Goal: Consume media (video, audio): Consume media (video, audio)

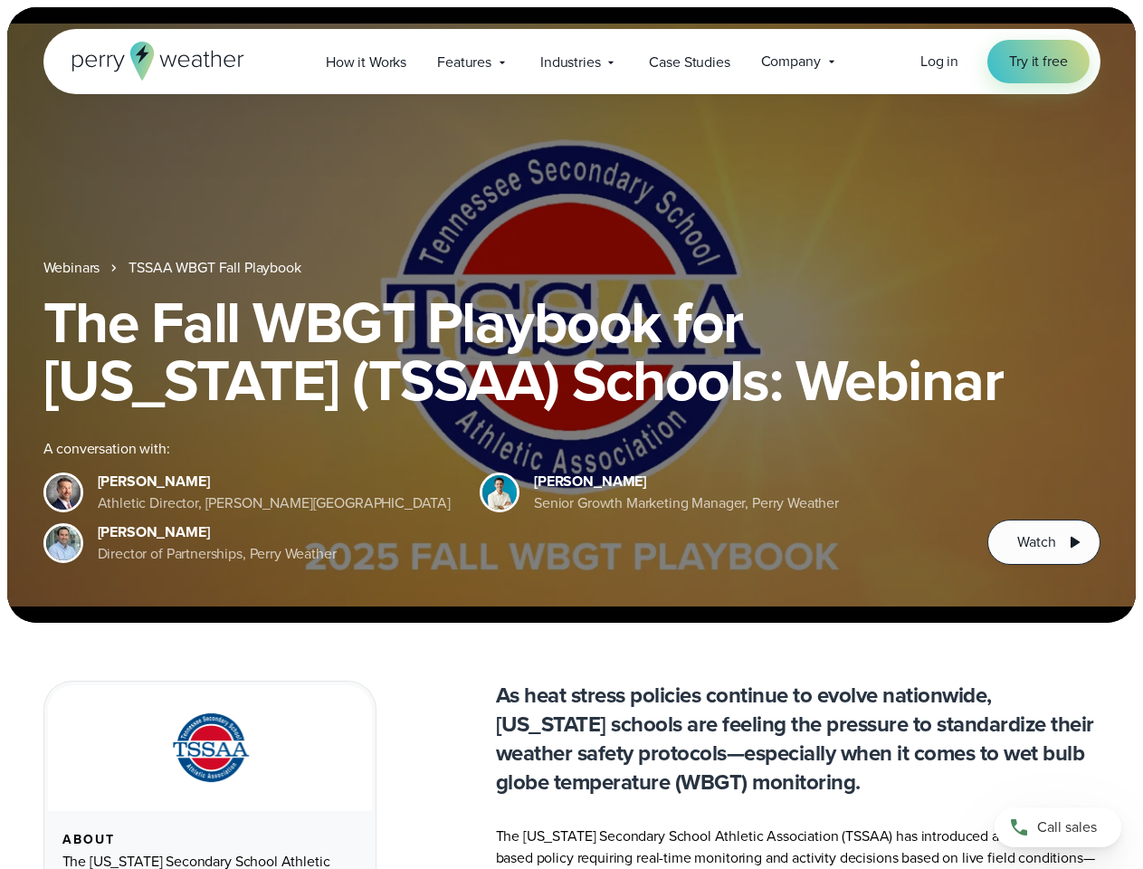
click at [571, 434] on div "The Fall WBGT Playbook for [US_STATE] (TSSAA) Schools: Webinar A conversation w…" at bounding box center [571, 428] width 1057 height 271
click at [571, 62] on span "Industries" at bounding box center [570, 63] width 60 height 22
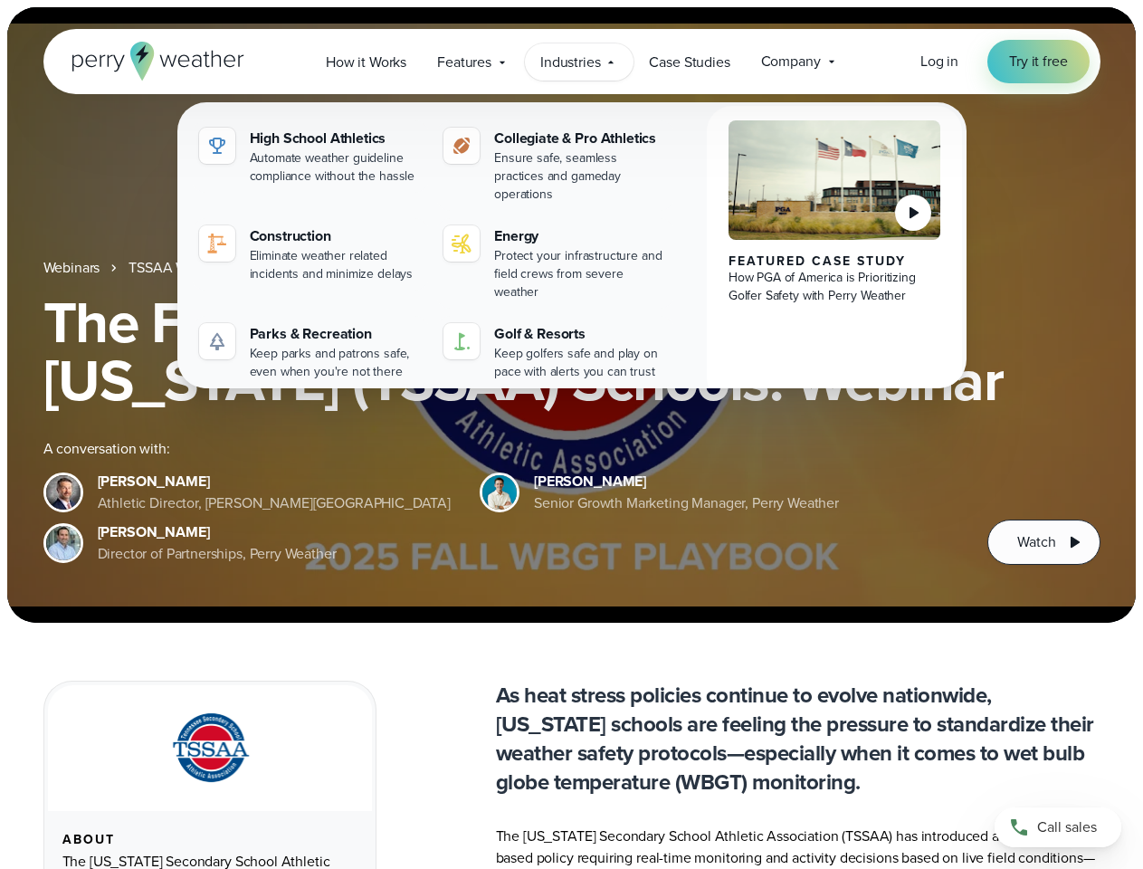
click at [571, 315] on h1 "The Fall WBGT Playbook for [US_STATE] (TSSAA) Schools: Webinar" at bounding box center [571, 351] width 1057 height 116
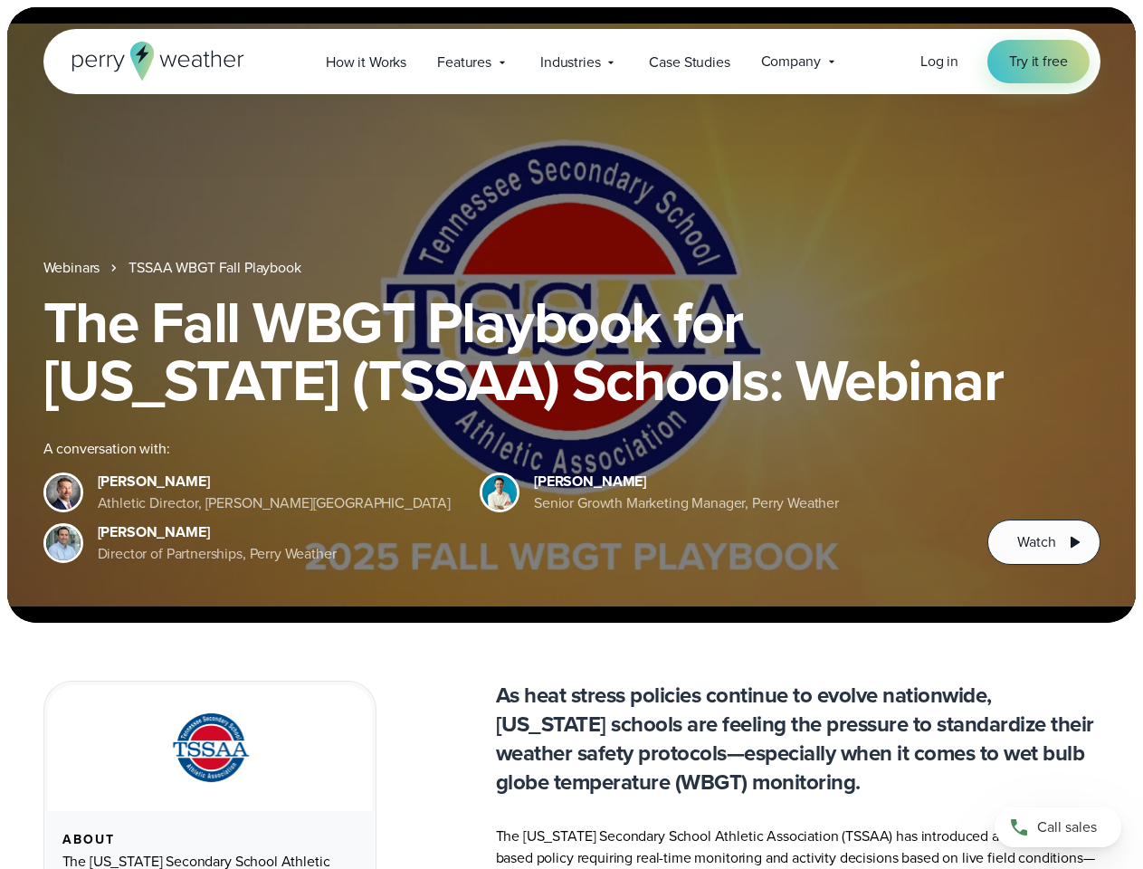
click at [216, 268] on link "TSSAA WBGT Fall Playbook" at bounding box center [215, 268] width 172 height 22
click at [1043, 542] on span "Watch" at bounding box center [1036, 542] width 38 height 22
